Goal: Information Seeking & Learning: Compare options

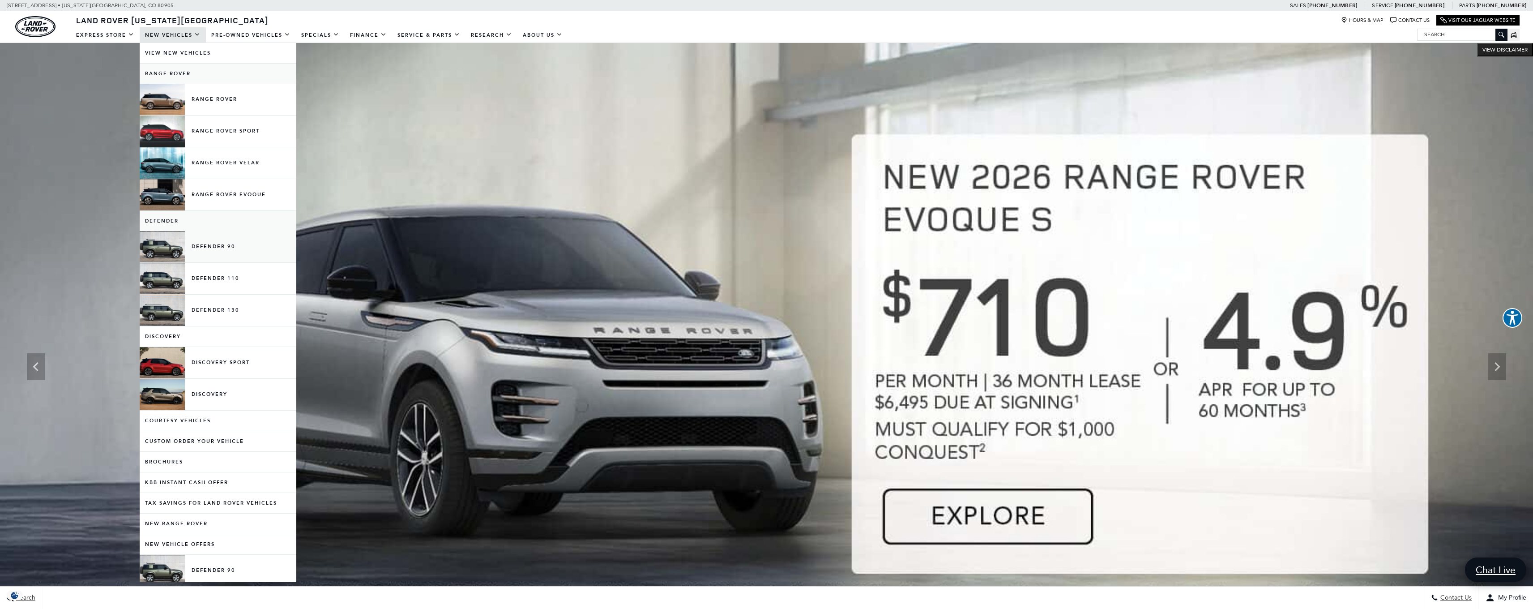
click at [247, 249] on link "Defender 90" at bounding box center [218, 246] width 157 height 31
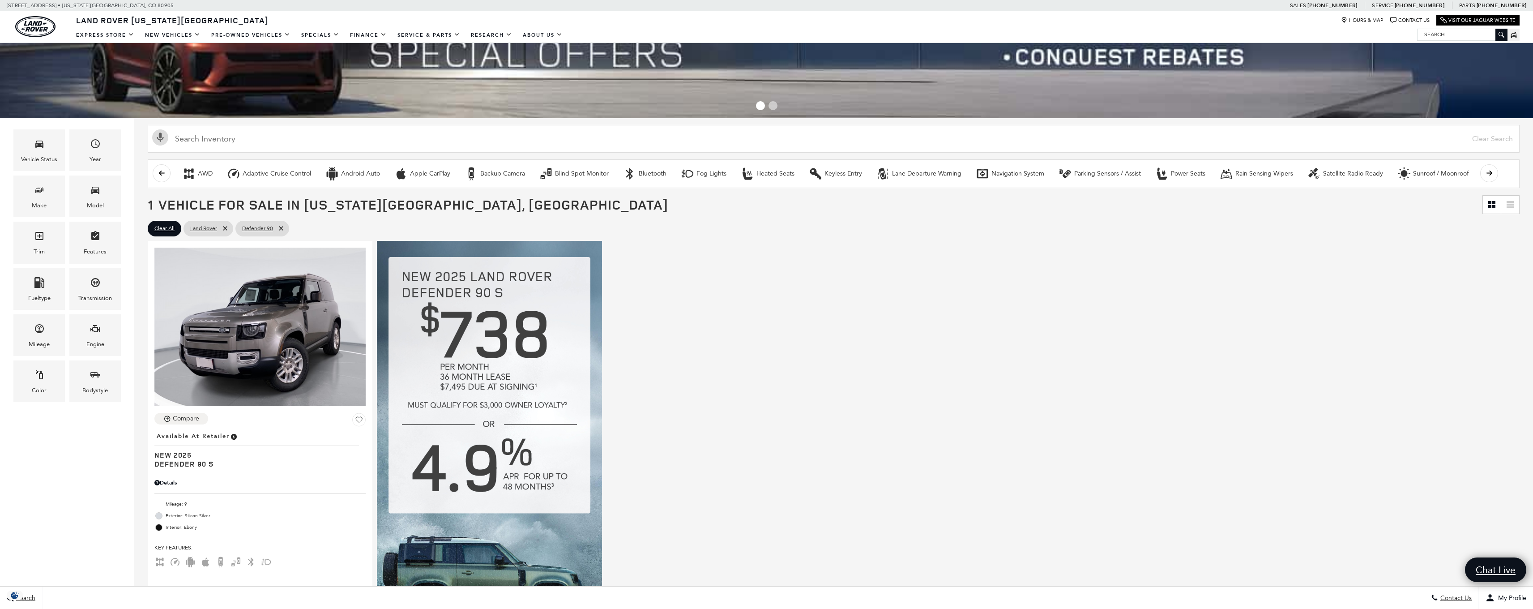
scroll to position [246, 0]
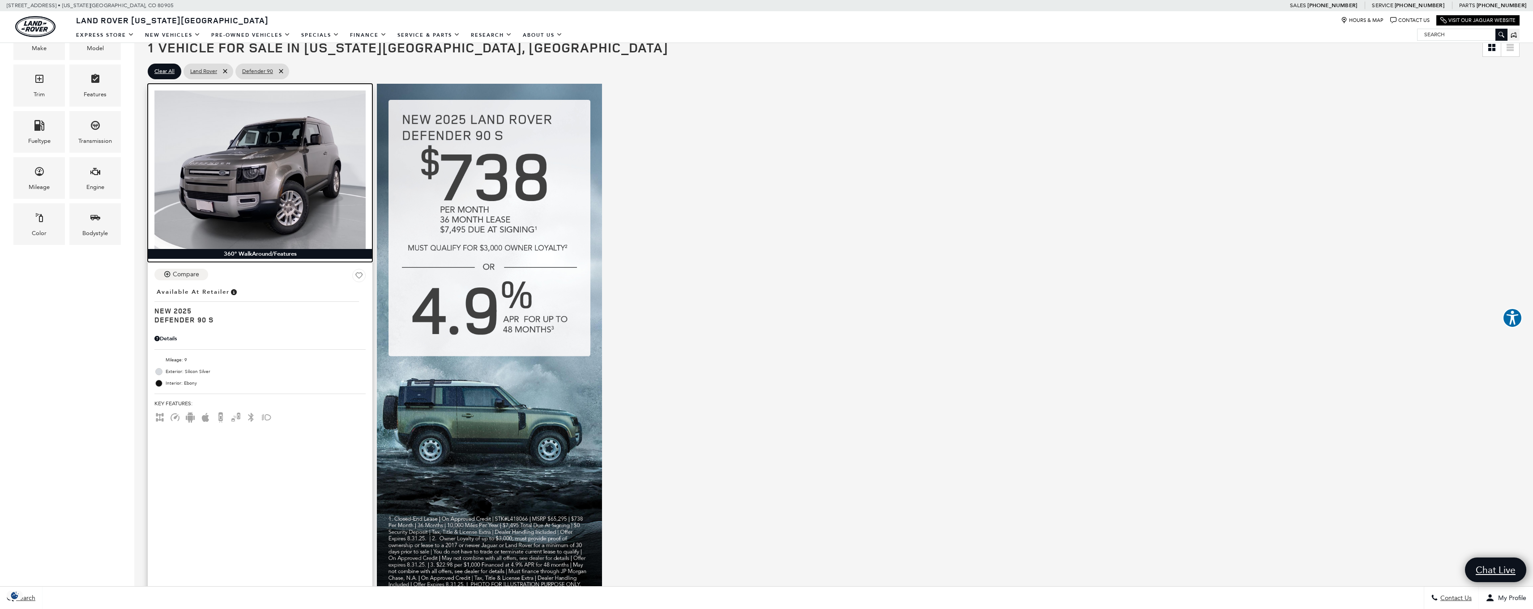
click at [254, 150] on img at bounding box center [259, 169] width 211 height 158
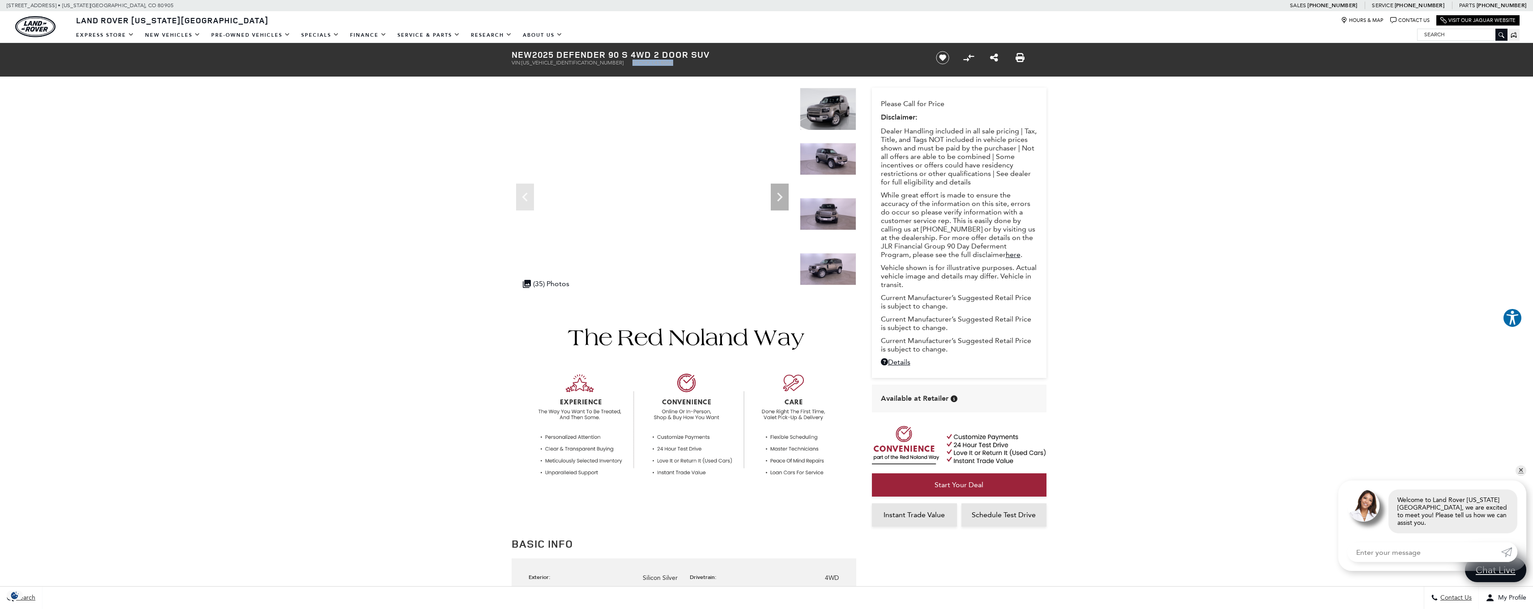
drag, startPoint x: 622, startPoint y: 63, endPoint x: 582, endPoint y: 63, distance: 39.8
click at [582, 63] on ul "VIN: SALEJ6EX9S2418066 Stock: L418066" at bounding box center [715, 63] width 409 height 6
copy li "Stock: L418066"
click at [280, 35] on link "Pre-Owned Vehicles" at bounding box center [251, 35] width 90 height 16
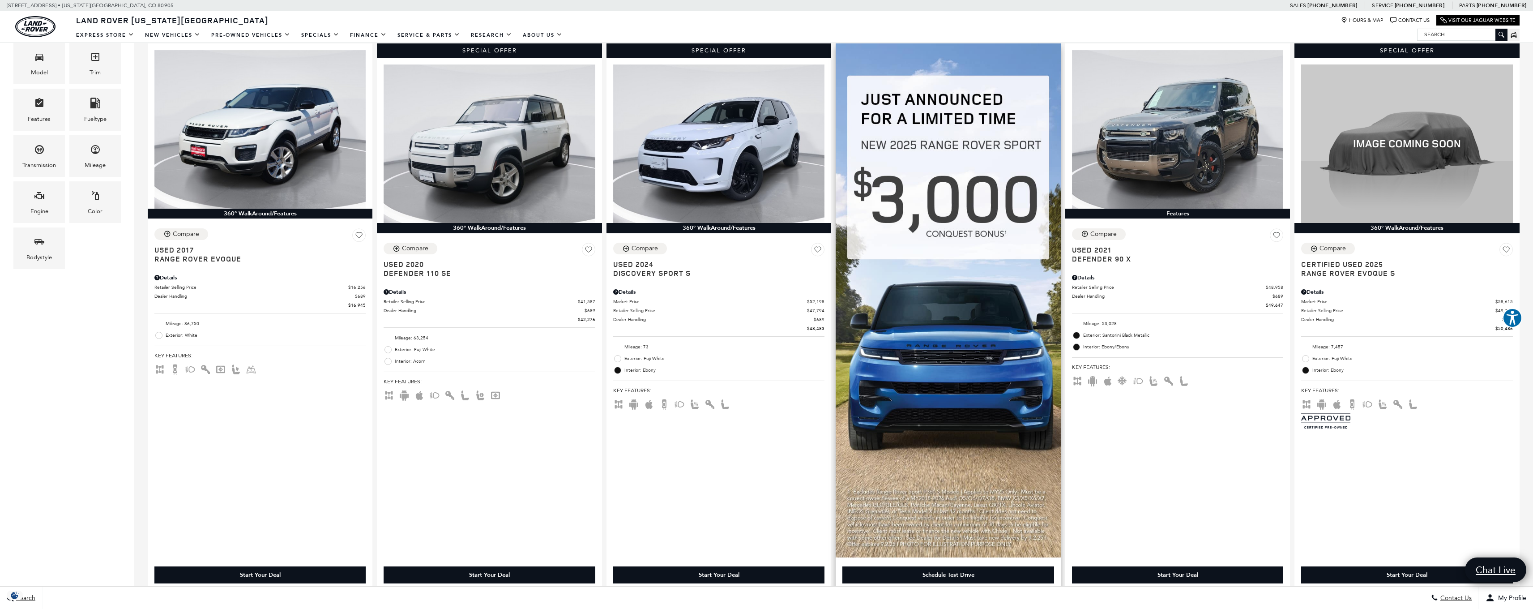
scroll to position [293, 0]
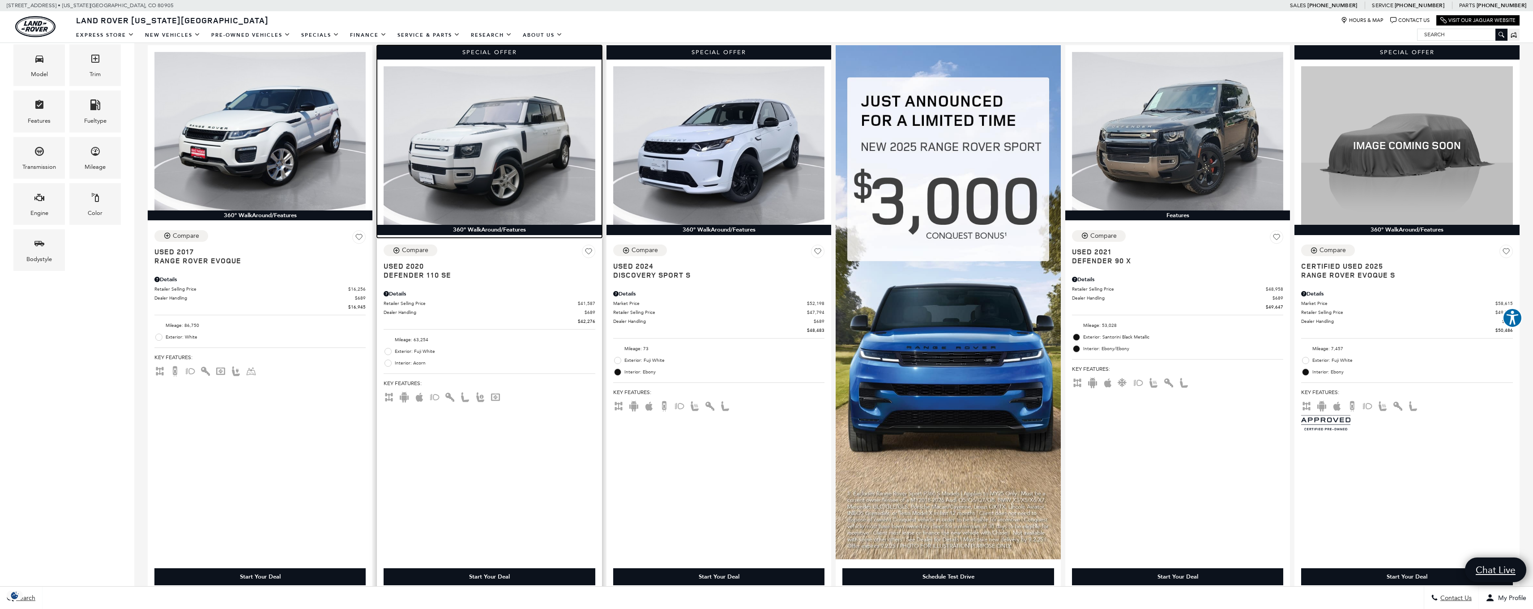
click at [504, 143] on img at bounding box center [488, 145] width 211 height 158
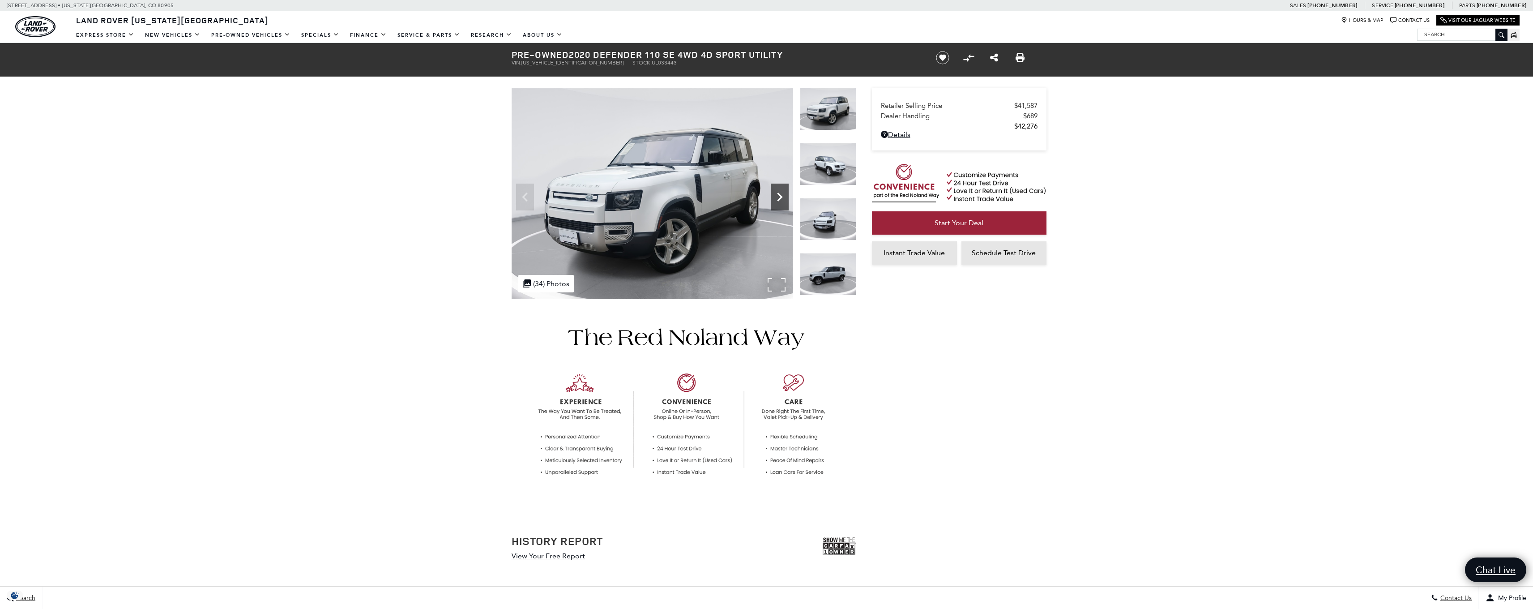
click at [780, 197] on icon "Next" at bounding box center [780, 197] width 18 height 18
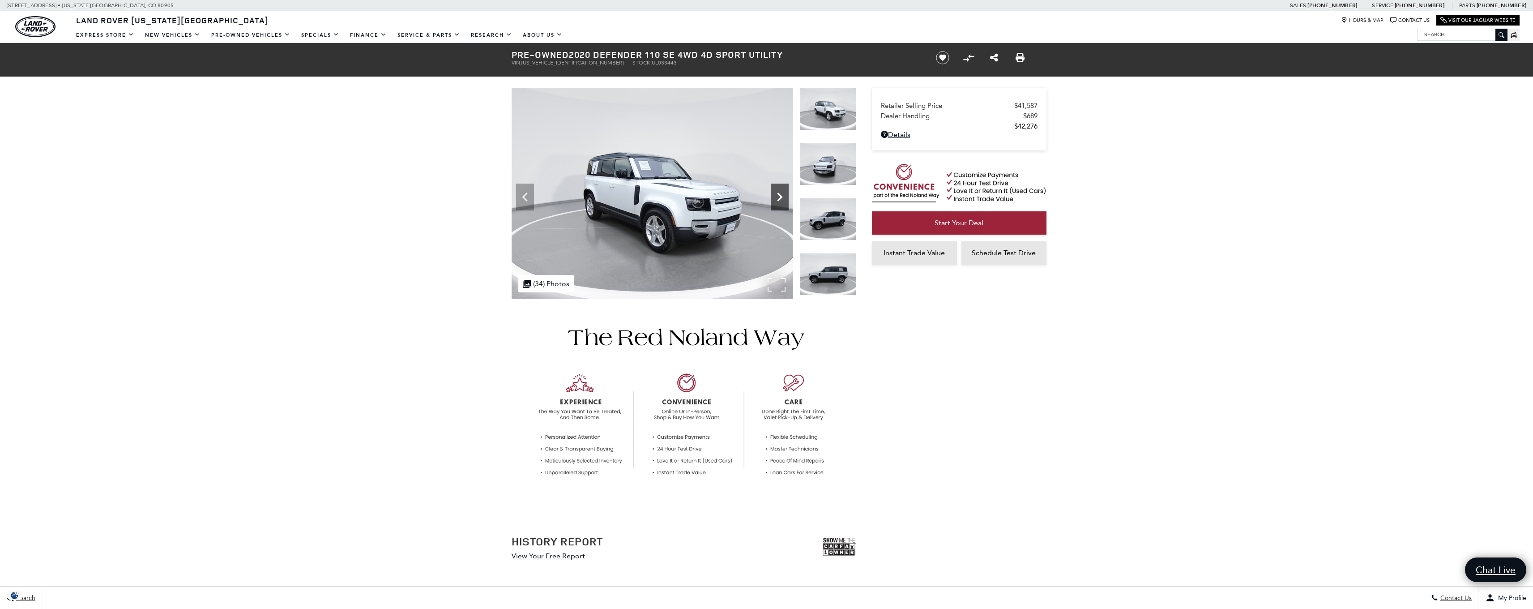
click at [780, 198] on icon "Next" at bounding box center [779, 196] width 5 height 9
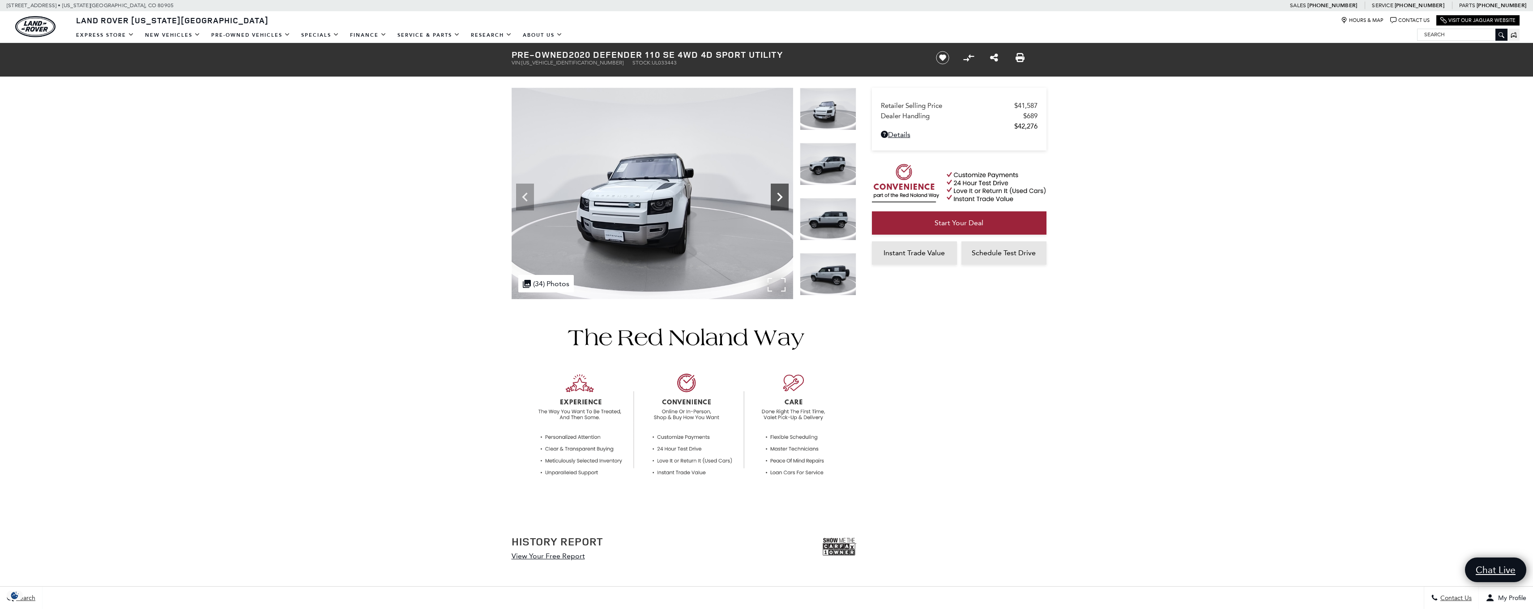
click at [780, 199] on icon "Next" at bounding box center [779, 196] width 5 height 9
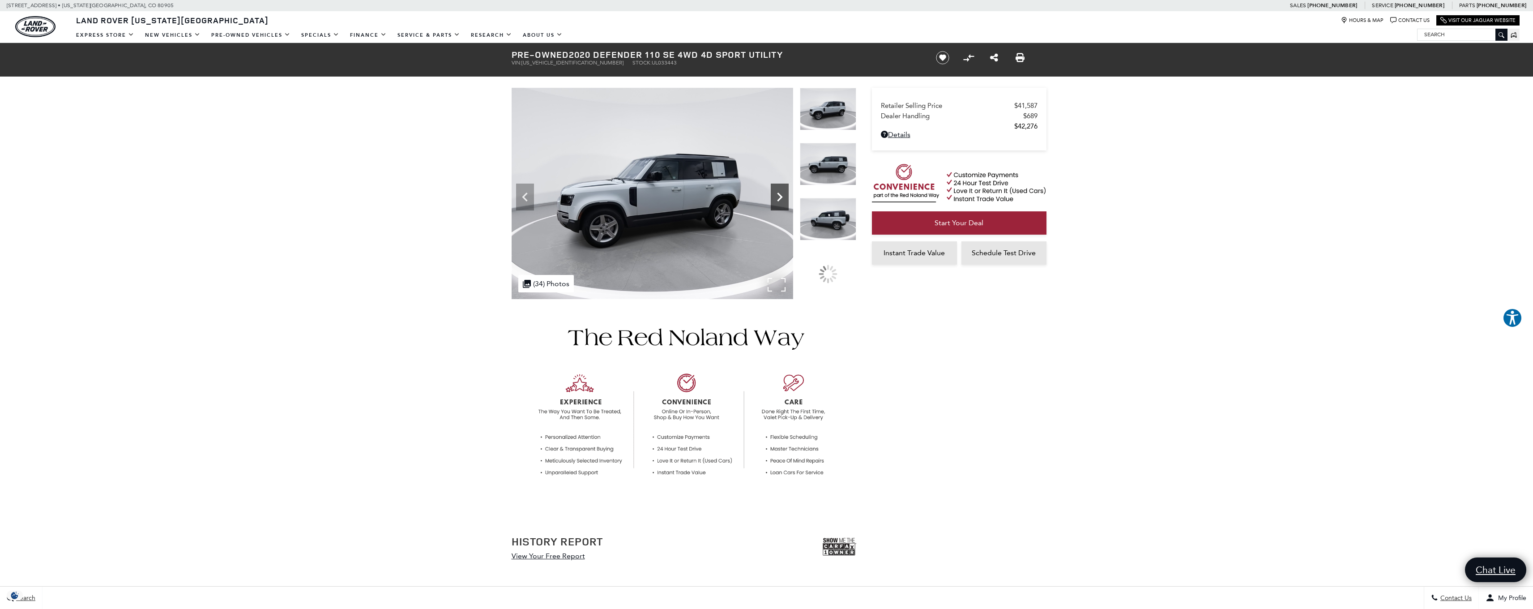
click at [780, 199] on icon "Next" at bounding box center [779, 196] width 5 height 9
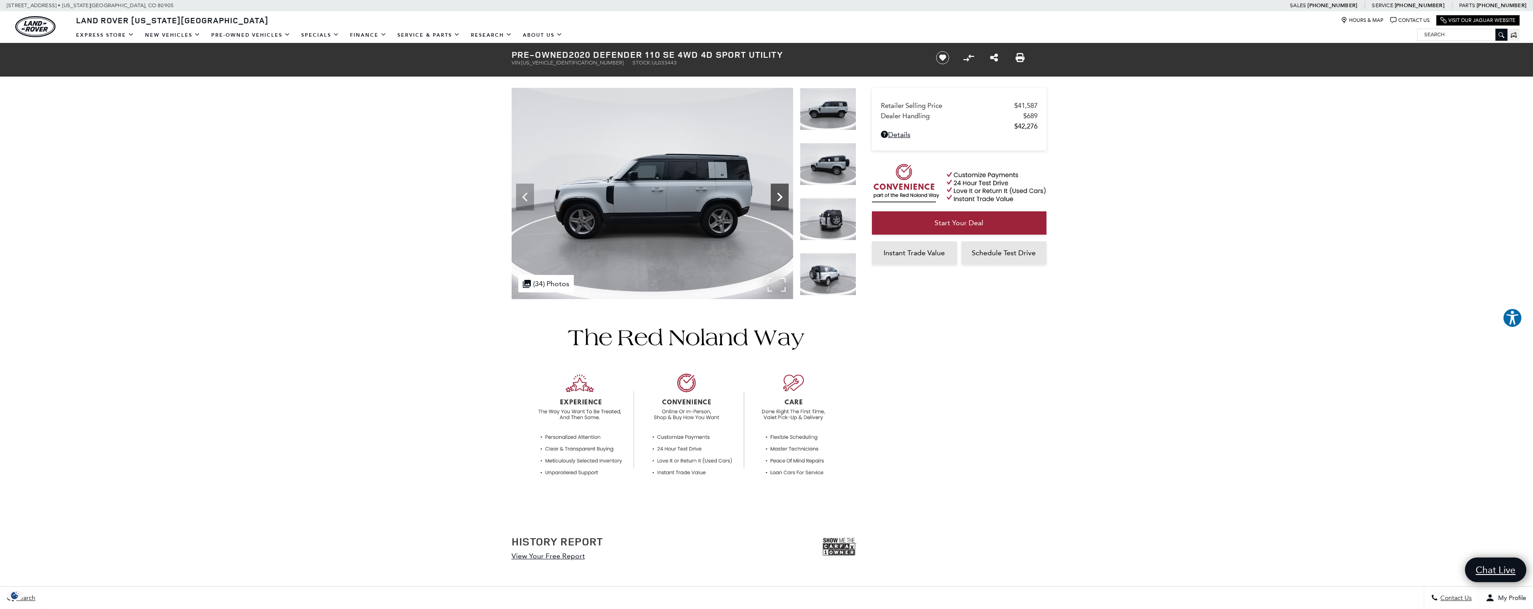
click at [780, 197] on icon "Next" at bounding box center [780, 197] width 18 height 18
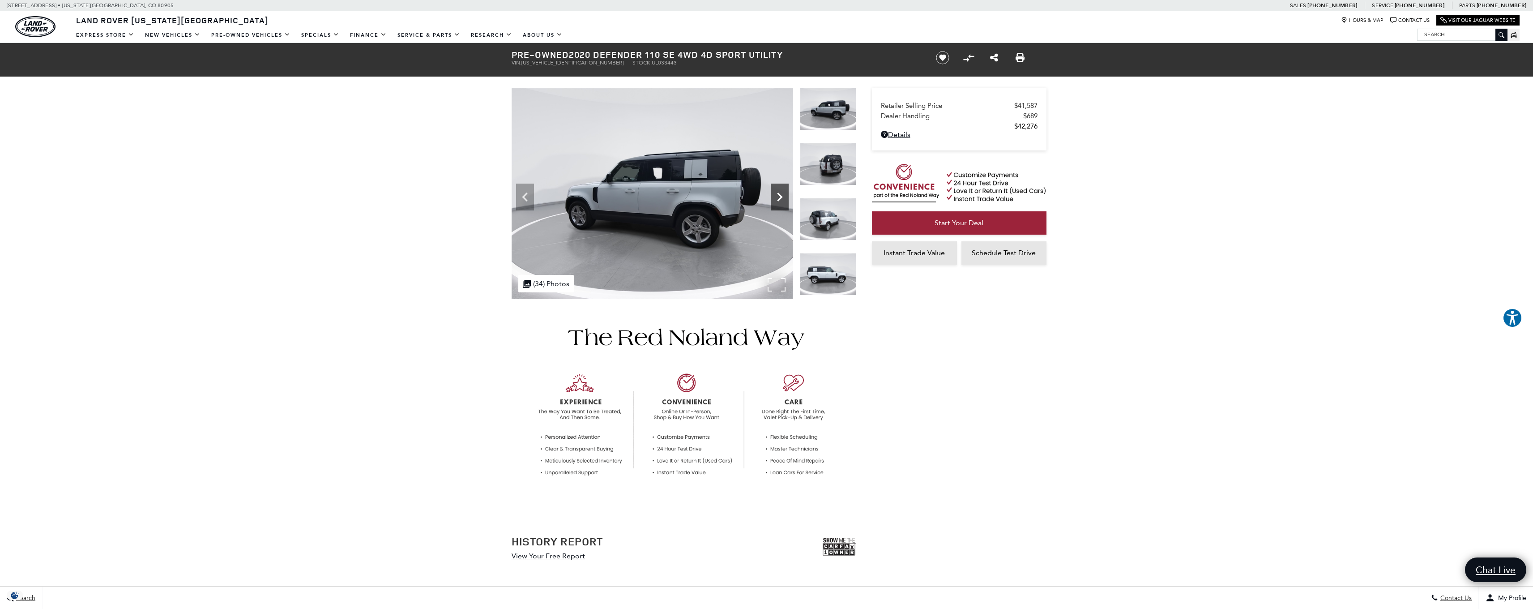
click at [780, 197] on icon "Next" at bounding box center [780, 197] width 18 height 18
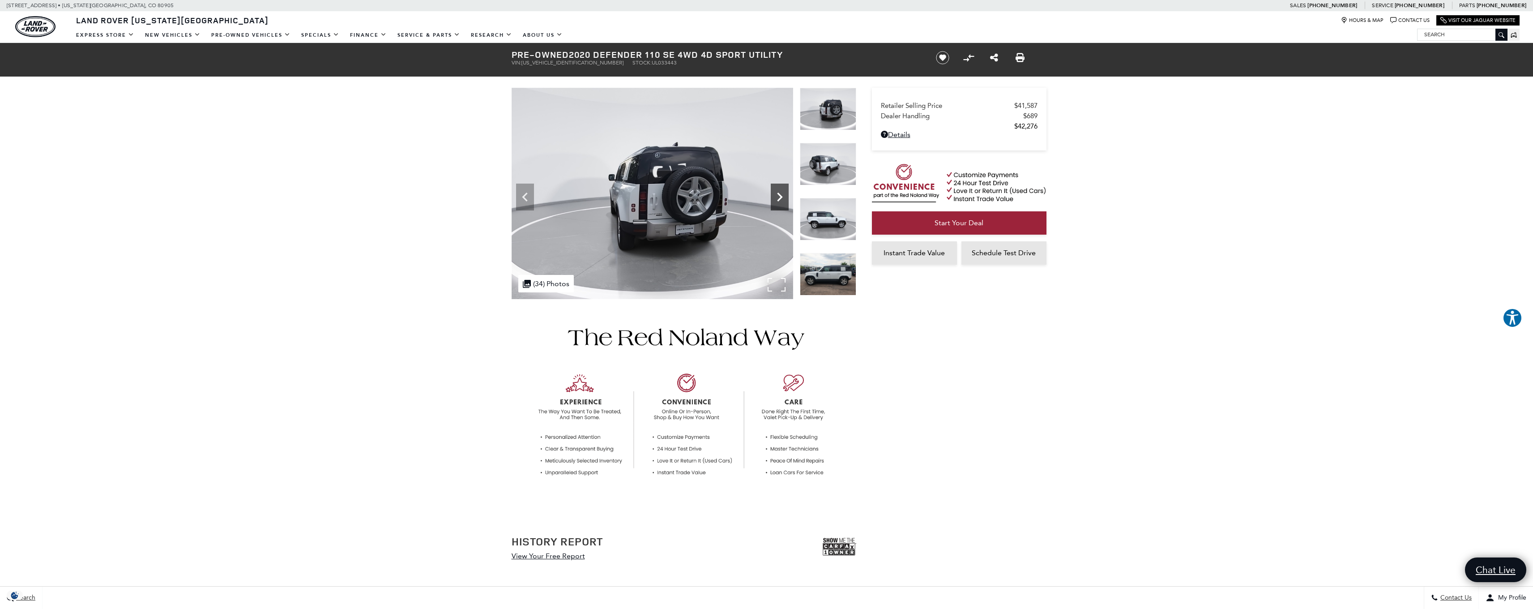
click at [780, 197] on icon "Next" at bounding box center [780, 197] width 18 height 18
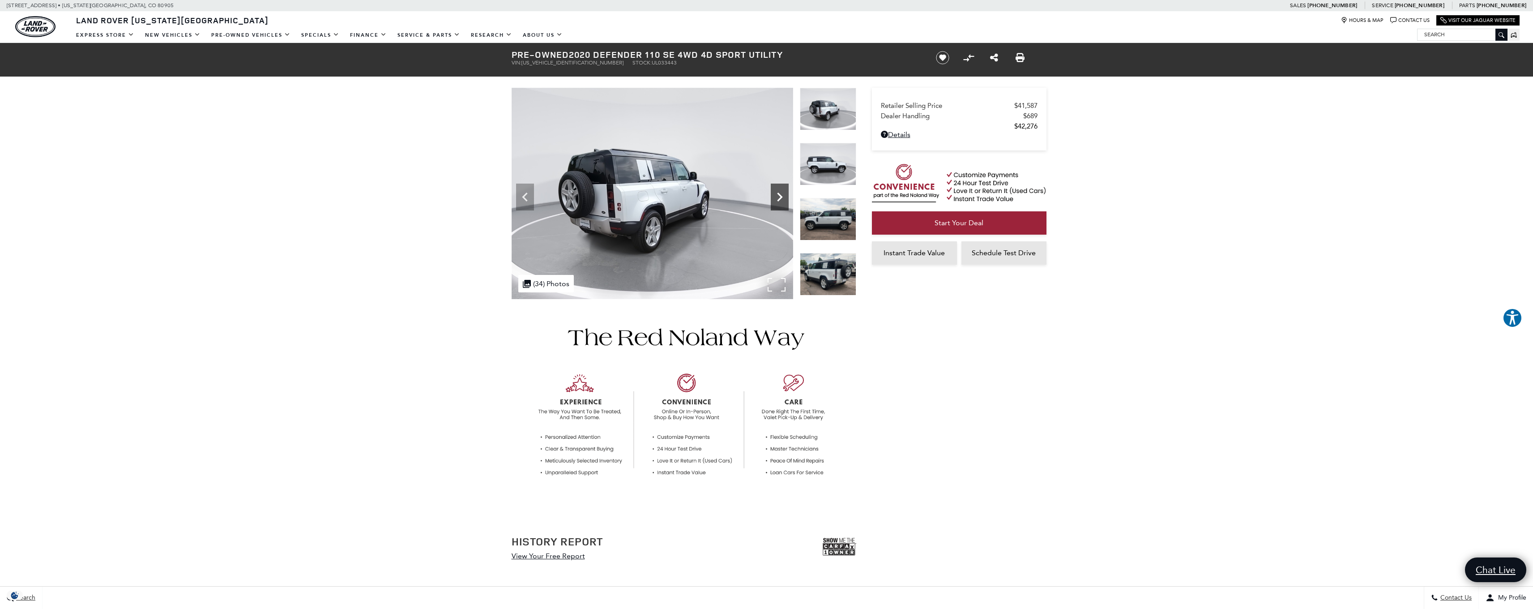
click at [780, 196] on icon "Next" at bounding box center [779, 196] width 5 height 9
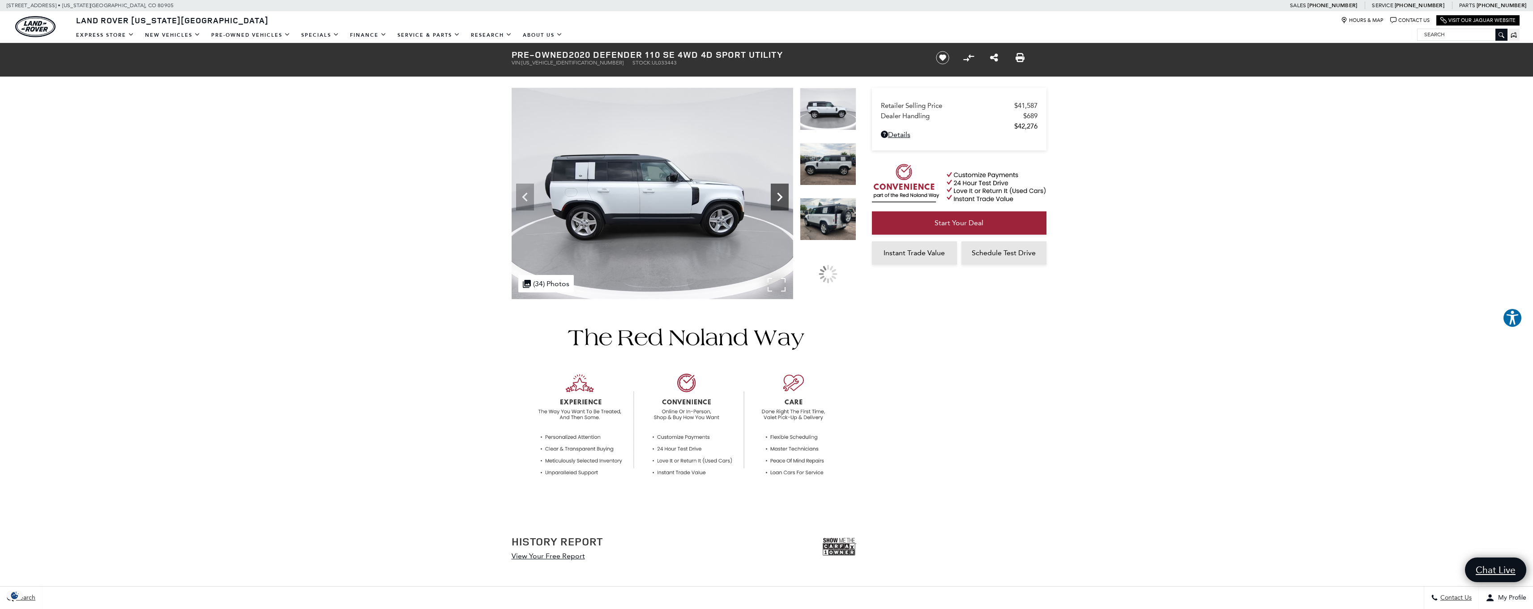
click at [780, 196] on icon "Next" at bounding box center [779, 196] width 5 height 9
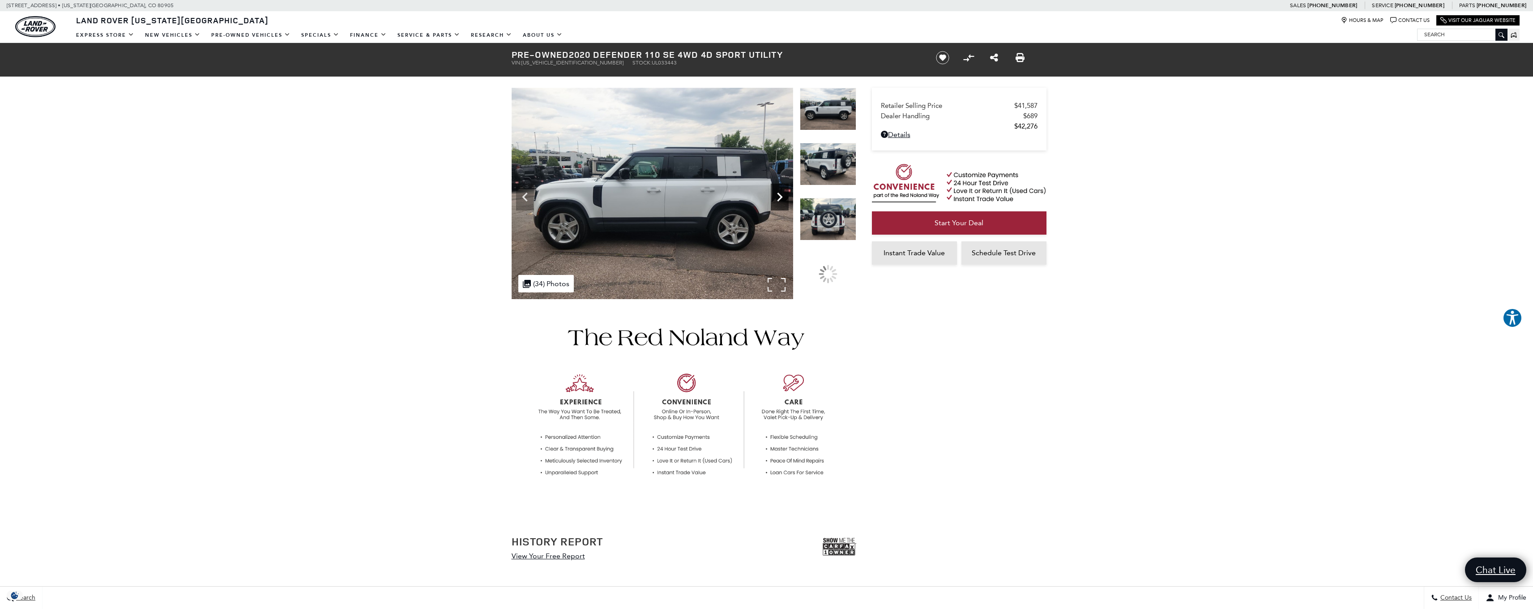
click at [780, 196] on icon "Next" at bounding box center [779, 196] width 5 height 9
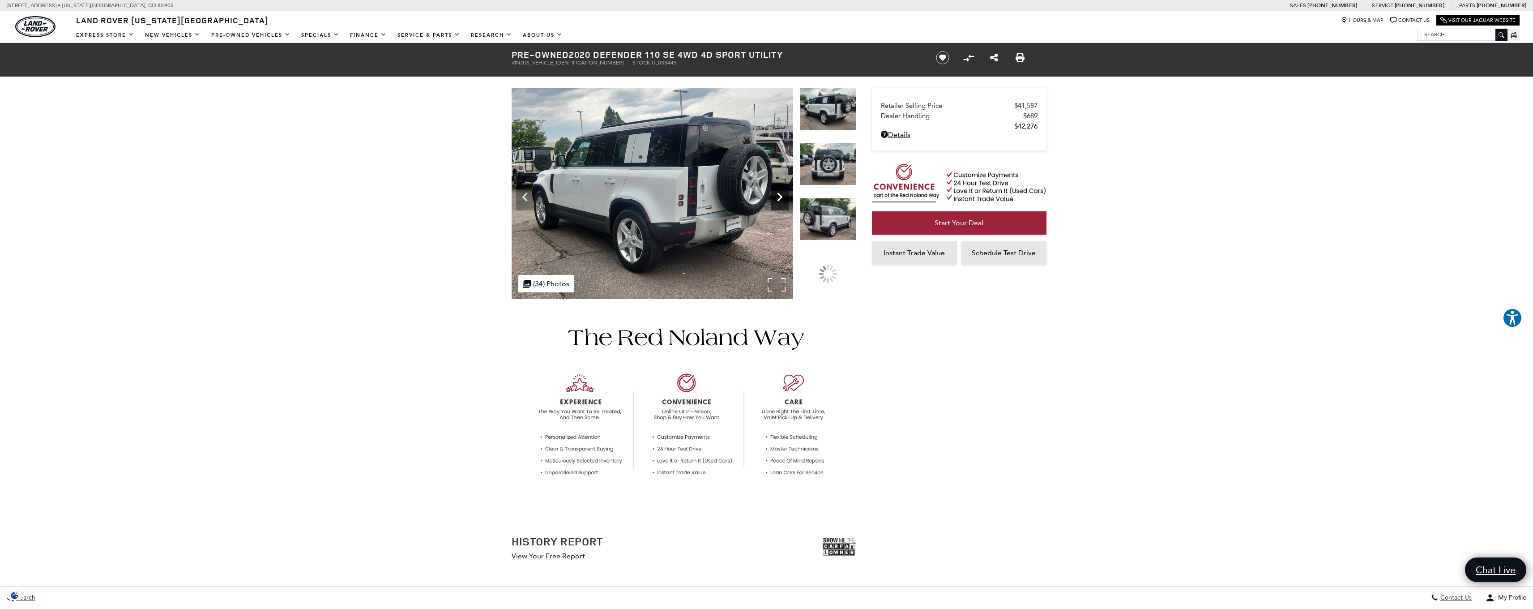
click at [784, 206] on div "Next" at bounding box center [780, 196] width 18 height 27
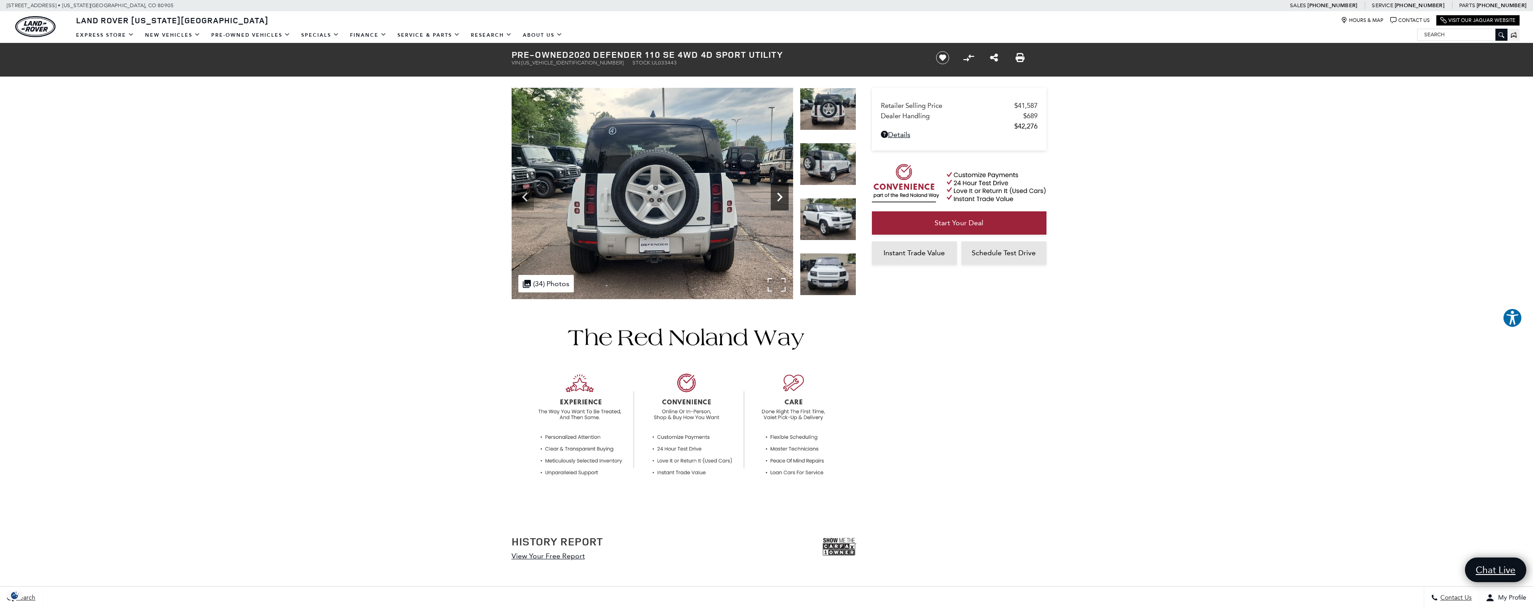
click at [786, 200] on icon "Next" at bounding box center [780, 197] width 18 height 18
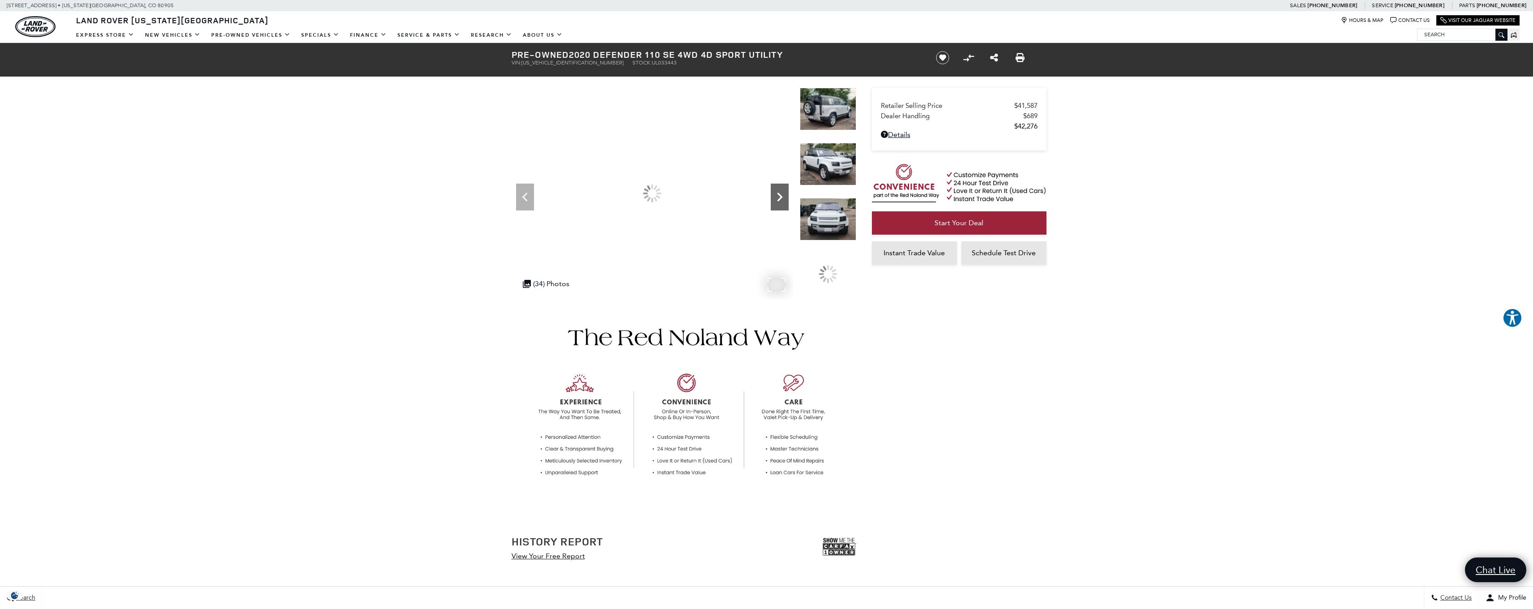
click at [786, 200] on icon "Next" at bounding box center [780, 197] width 18 height 18
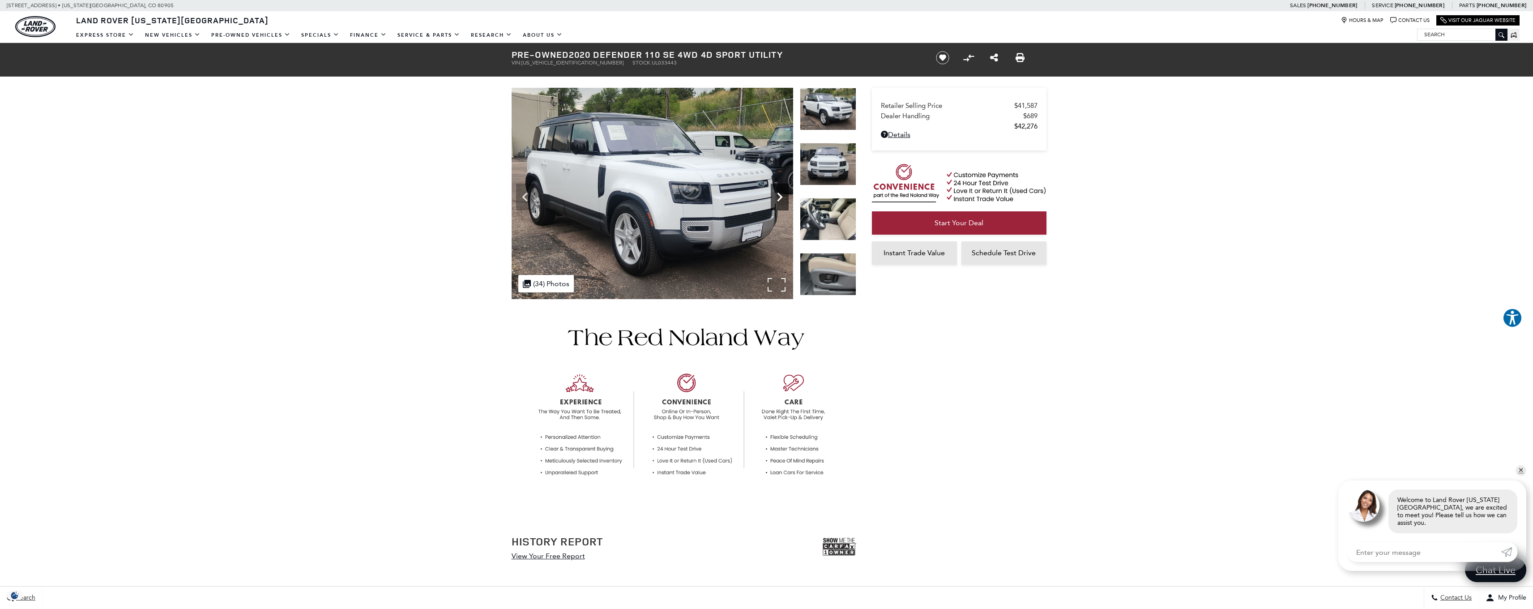
click at [786, 200] on icon "Next" at bounding box center [780, 197] width 18 height 18
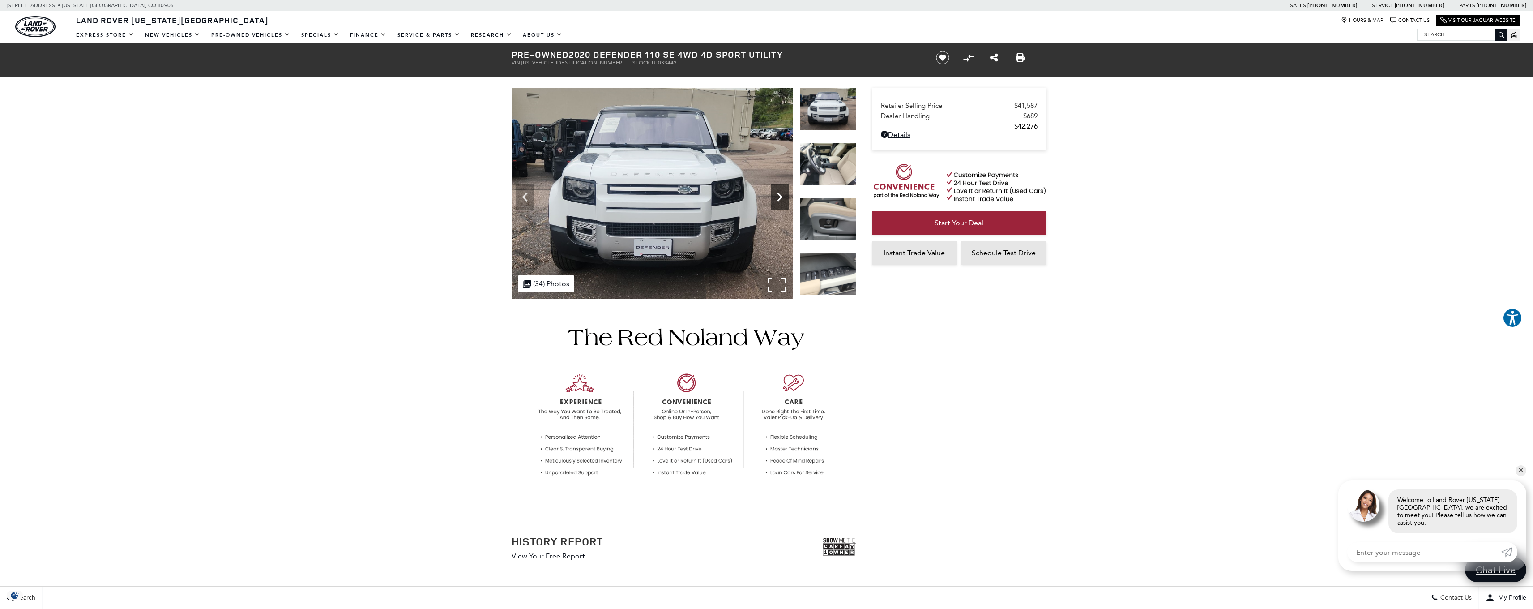
click at [786, 200] on icon "Next" at bounding box center [780, 197] width 18 height 18
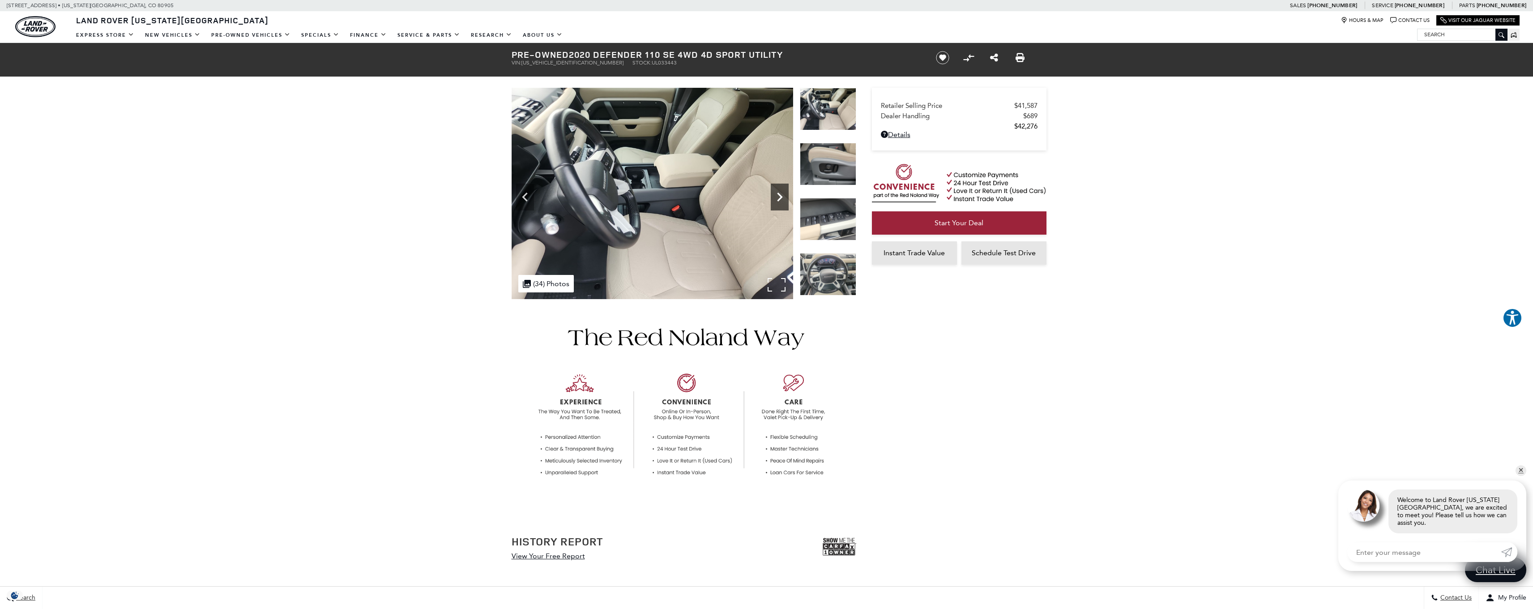
click at [785, 201] on icon "Next" at bounding box center [780, 197] width 18 height 18
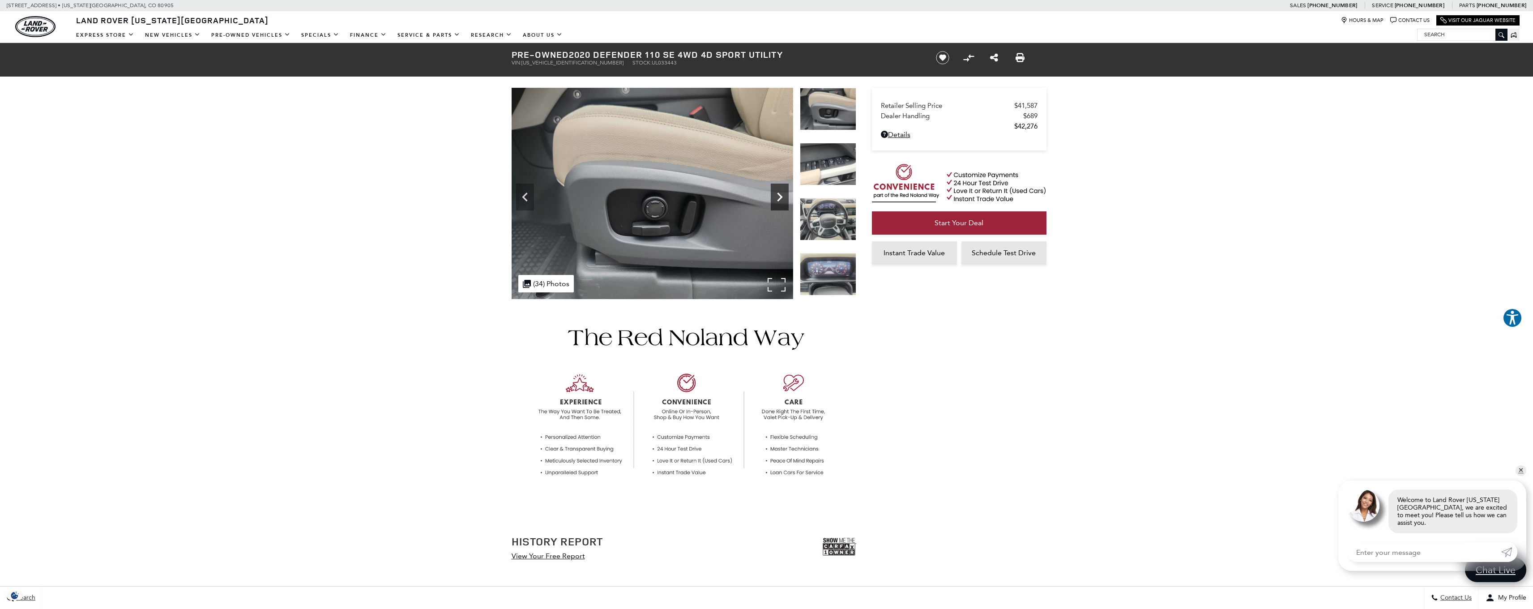
click at [785, 199] on icon "Next" at bounding box center [780, 197] width 18 height 18
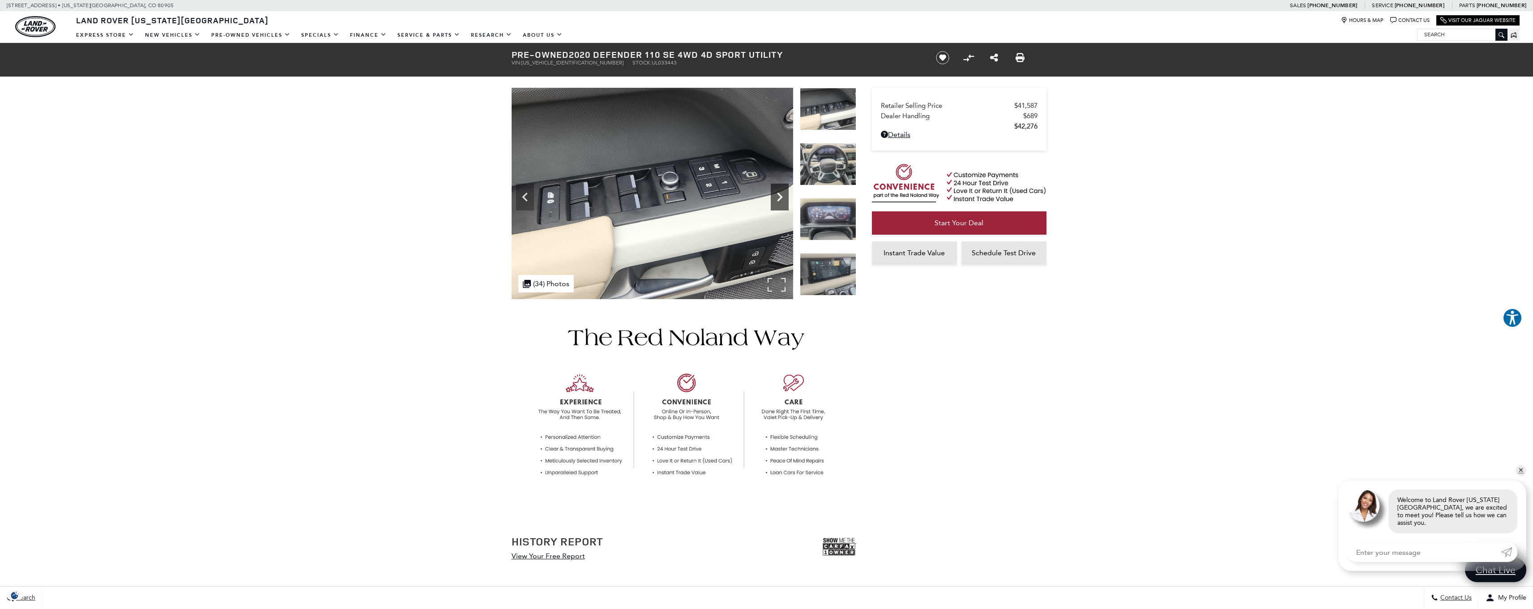
click at [786, 198] on icon "Next" at bounding box center [780, 197] width 18 height 18
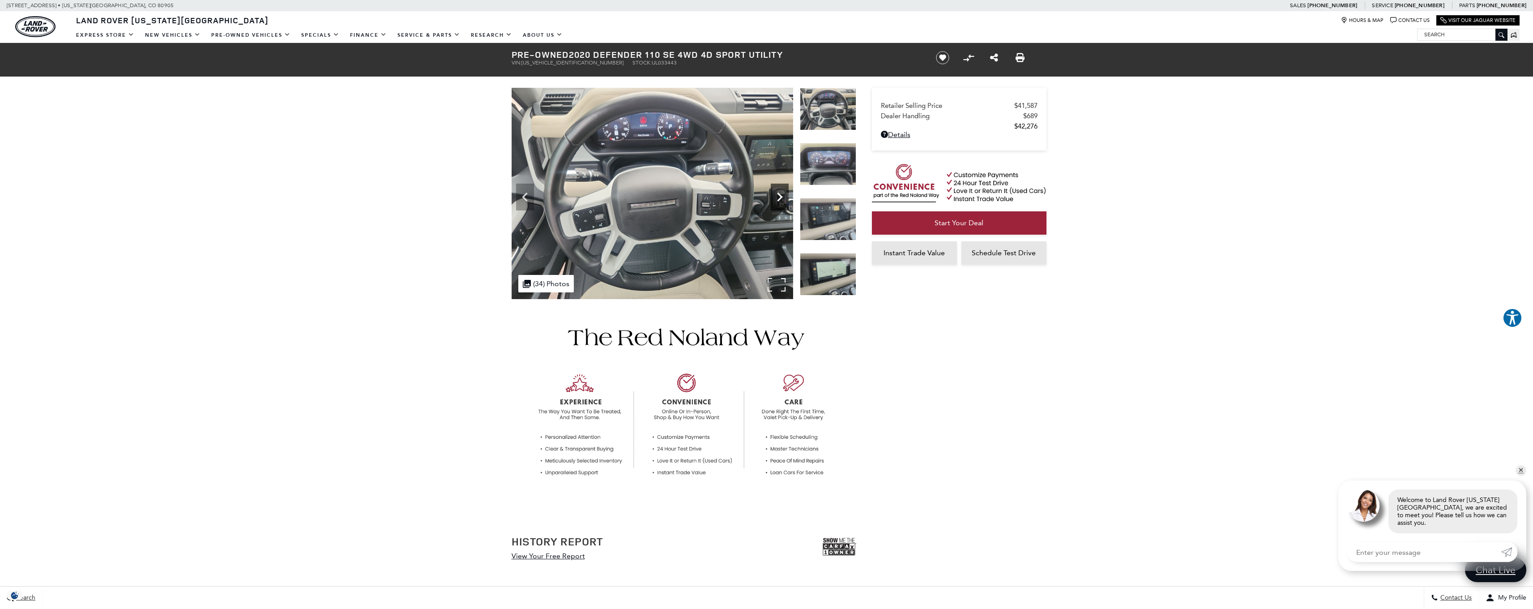
click at [781, 195] on icon "Next" at bounding box center [780, 197] width 18 height 18
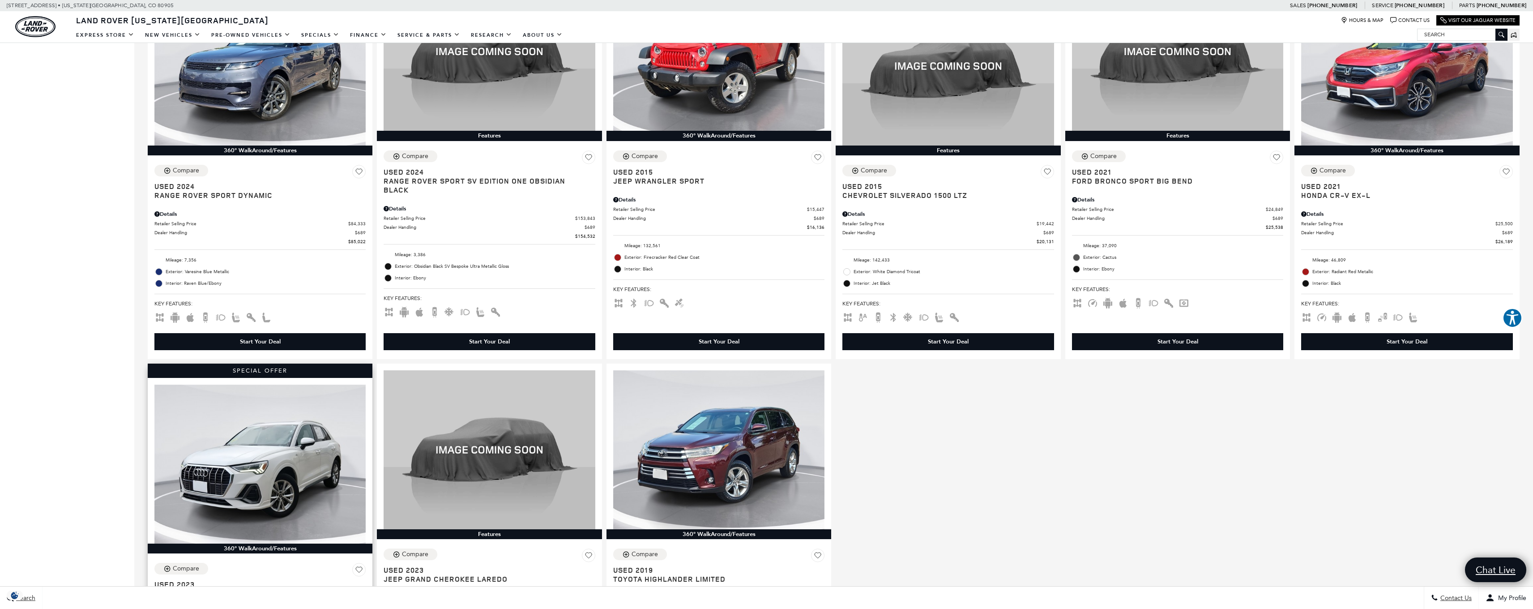
scroll to position [1427, 0]
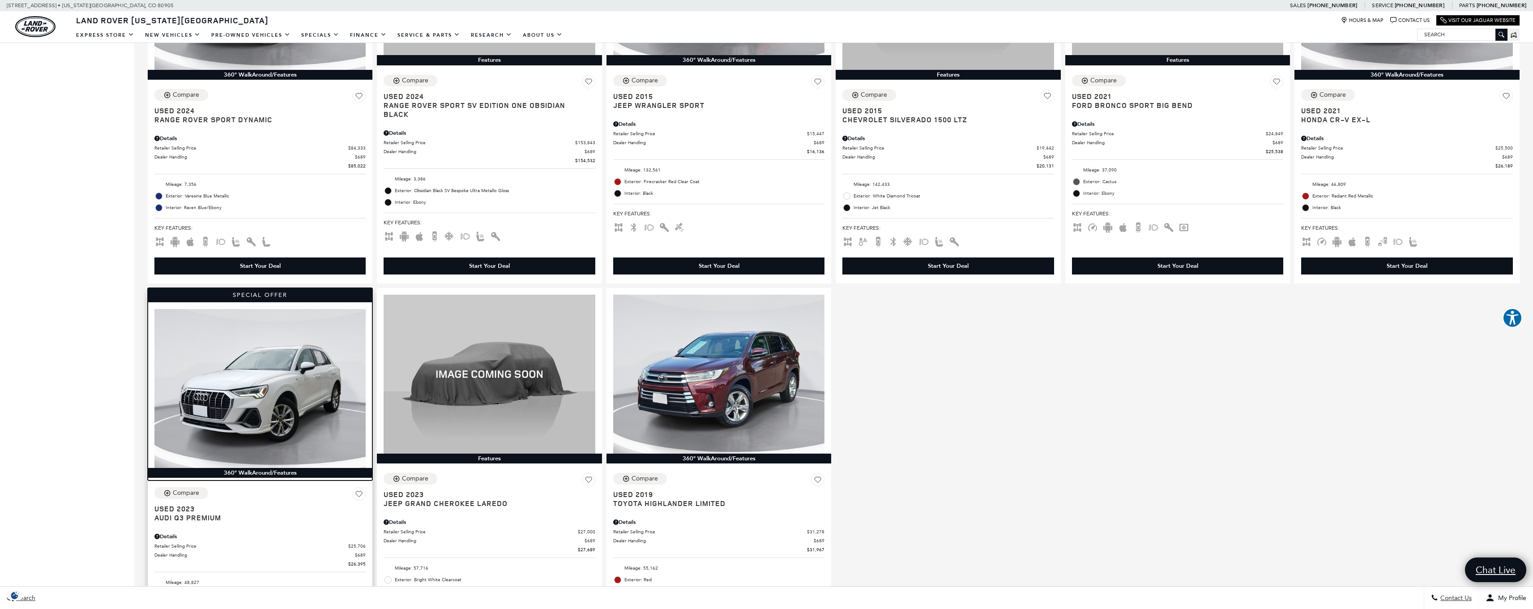
click at [268, 341] on img at bounding box center [259, 388] width 211 height 158
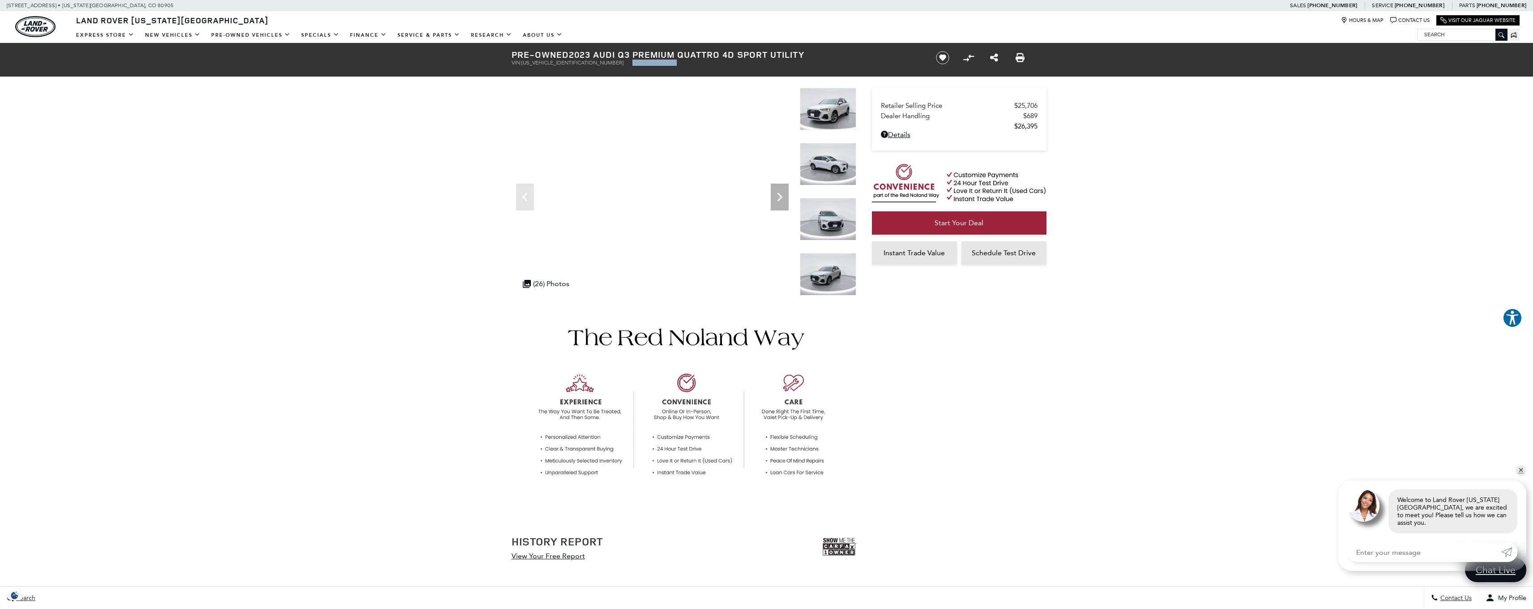
drag, startPoint x: 586, startPoint y: 64, endPoint x: 632, endPoint y: 68, distance: 46.3
click at [632, 68] on div "Pre-Owned 2023 Audi Q3 Premium quattro 4D Sport Utility VIN: WA1DECF37P1058160 …" at bounding box center [713, 58] width 430 height 30
copy li "Stock: UL058160"
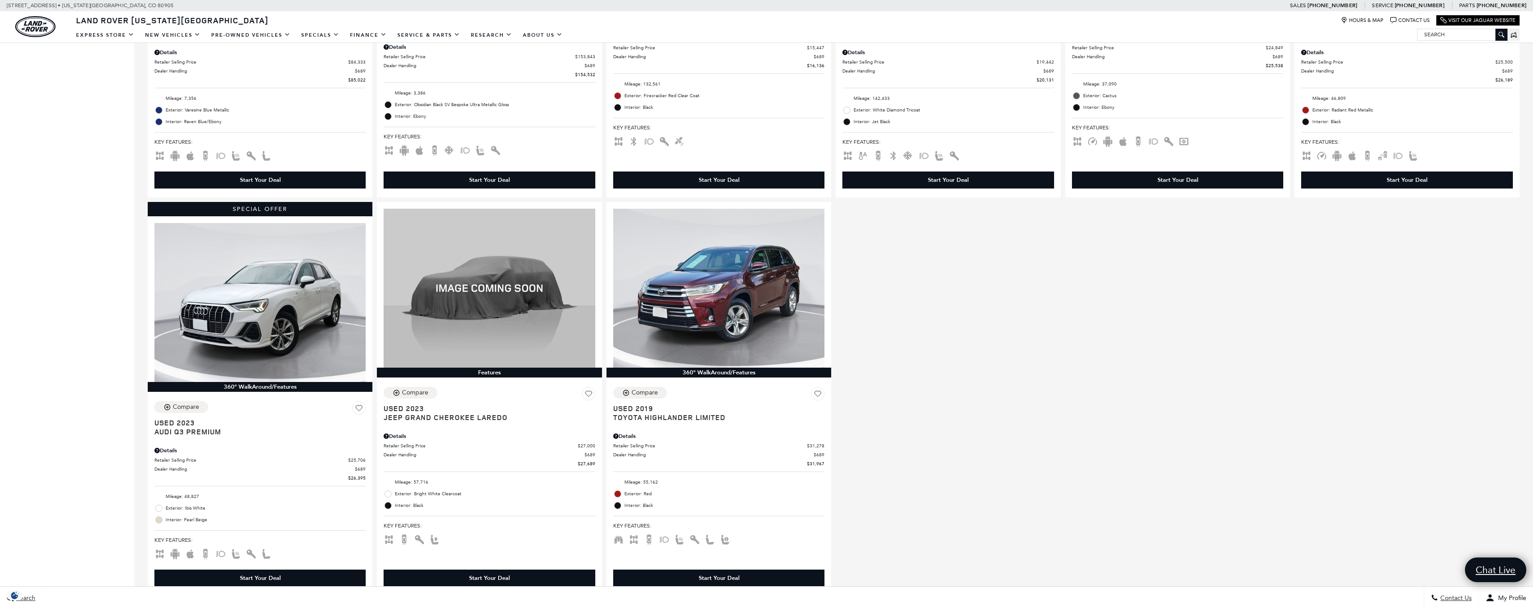
scroll to position [1223, 0]
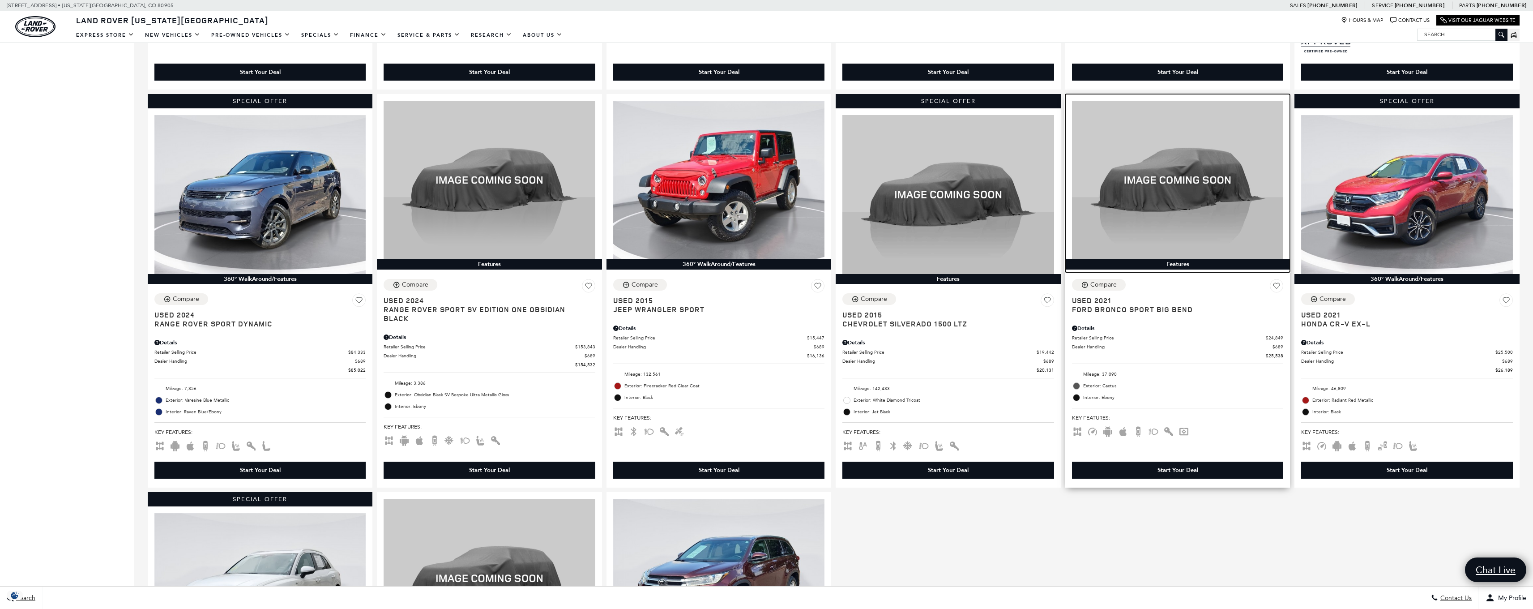
click at [1187, 124] on img at bounding box center [1177, 180] width 211 height 158
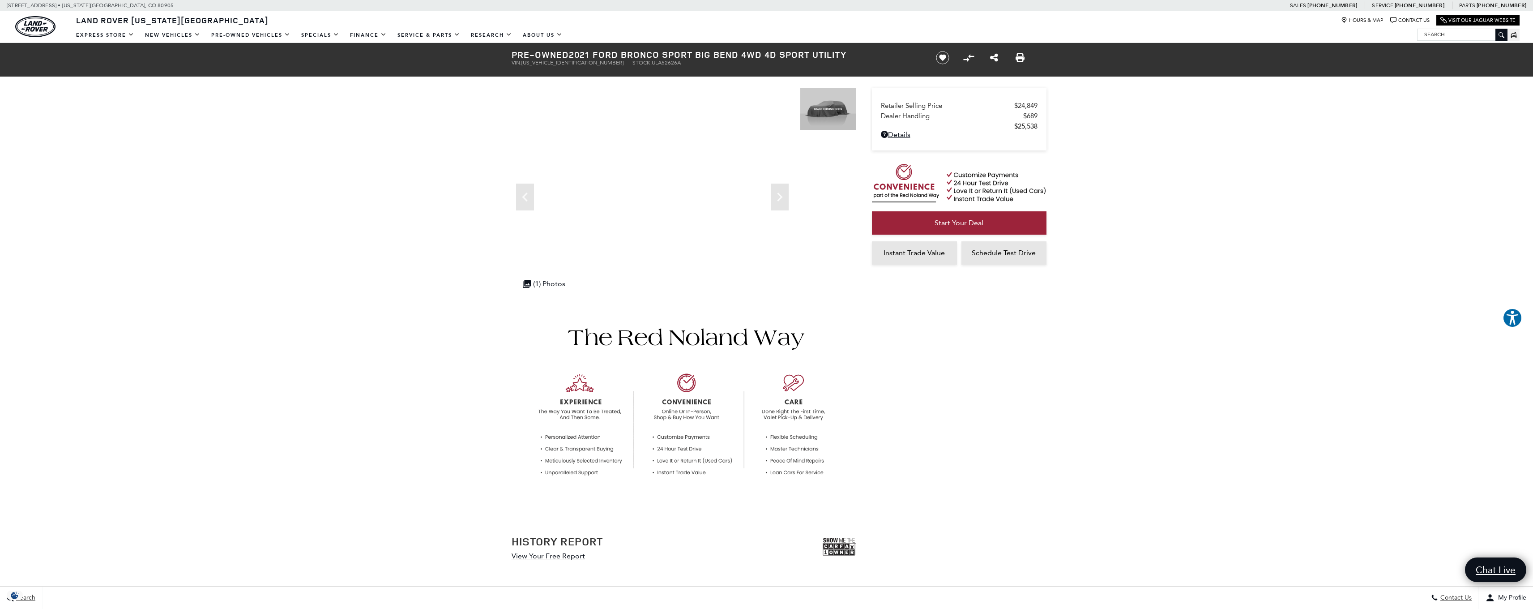
click at [585, 61] on ul "VIN: [US_VEHICLE_IDENTIFICATION_NUMBER] Stock: ULA52626A" at bounding box center [715, 63] width 409 height 6
drag, startPoint x: 587, startPoint y: 62, endPoint x: 637, endPoint y: 62, distance: 50.6
click at [637, 62] on ul "VIN: [US_VEHICLE_IDENTIFICATION_NUMBER] Stock: ULA52626A" at bounding box center [715, 63] width 409 height 6
copy li "Stock: ULA52626A"
